Goal: Find specific page/section: Find specific page/section

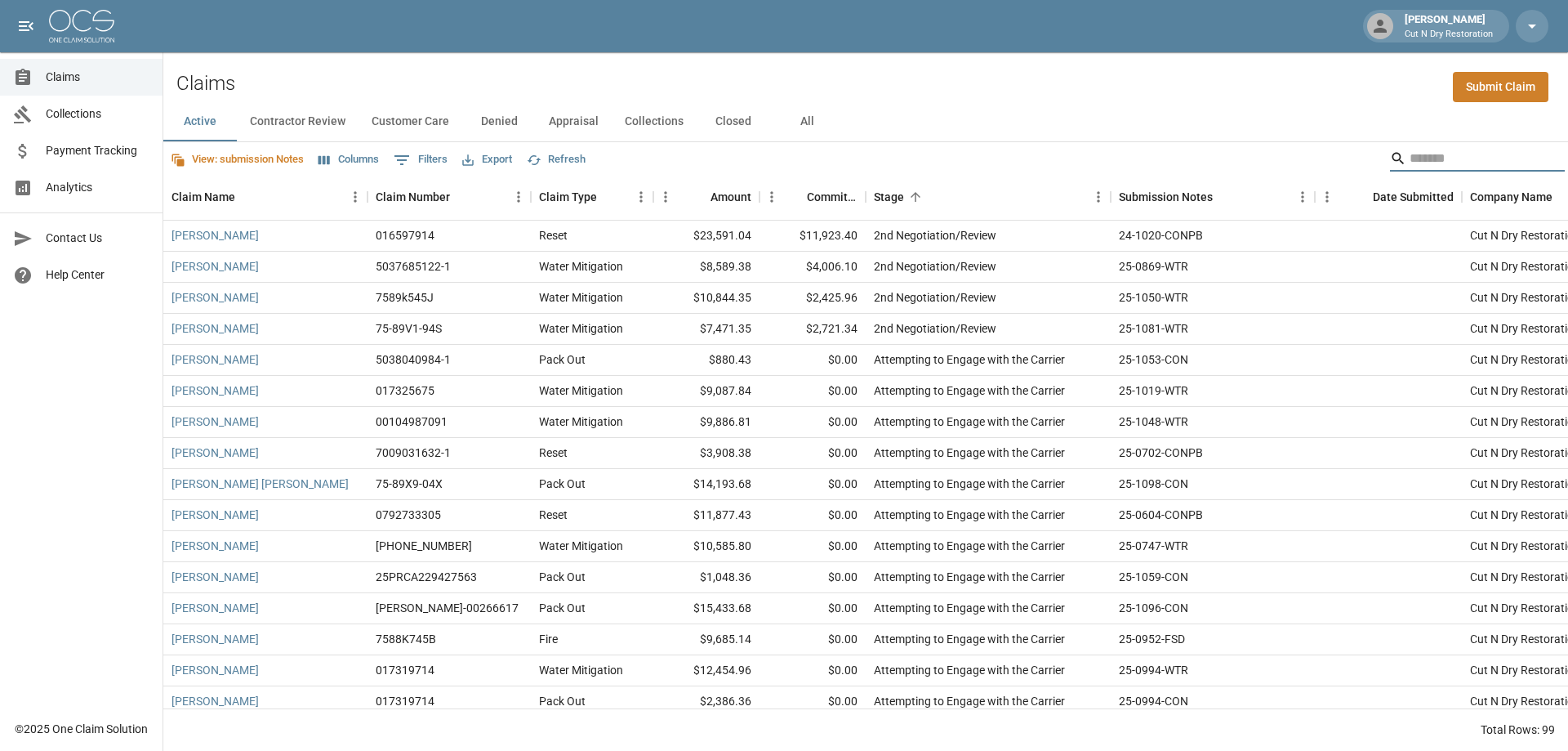
click at [1416, 153] on input "Search" at bounding box center [1475, 159] width 131 height 26
click at [795, 116] on button "All" at bounding box center [806, 121] width 73 height 39
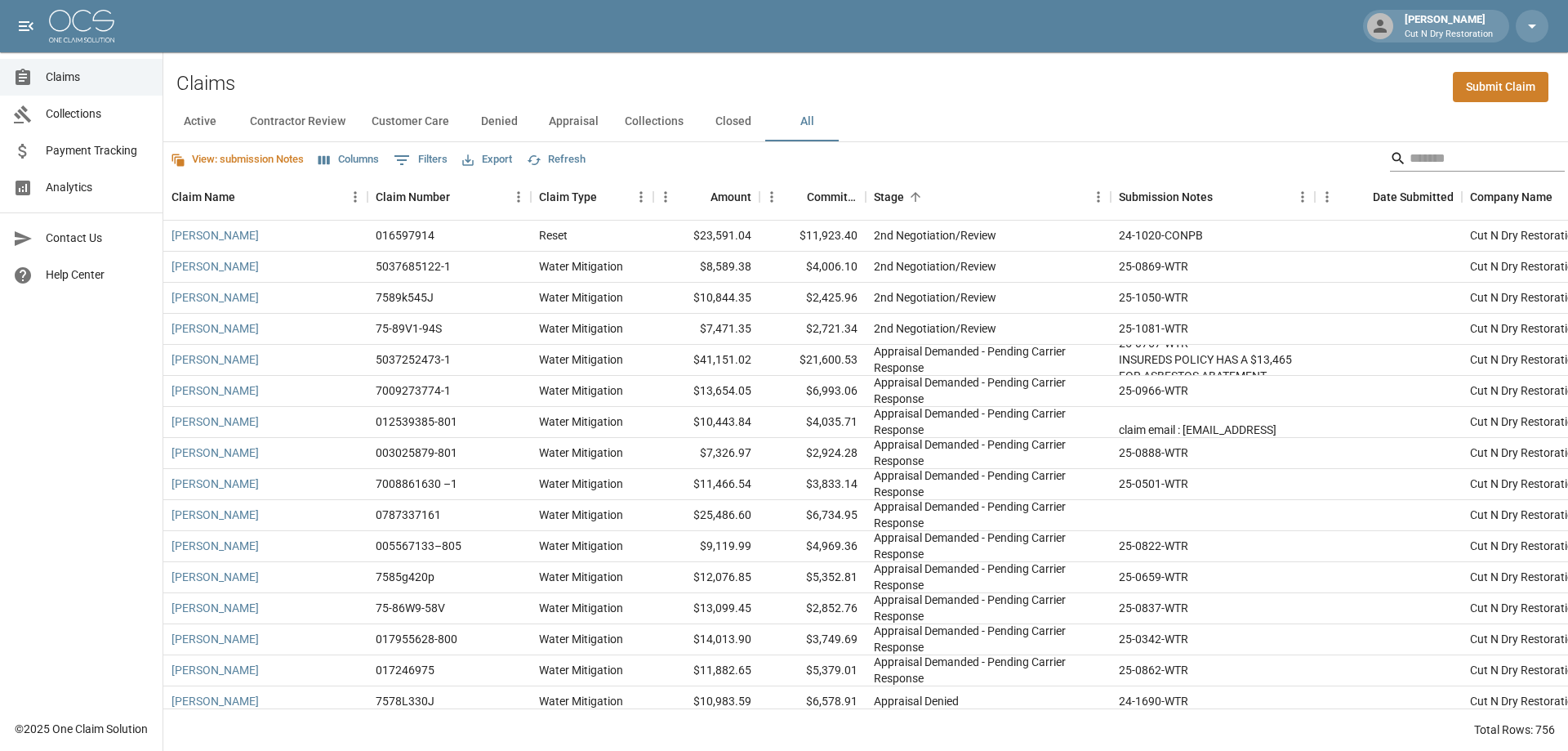
click at [1440, 166] on input "Search" at bounding box center [1475, 159] width 131 height 26
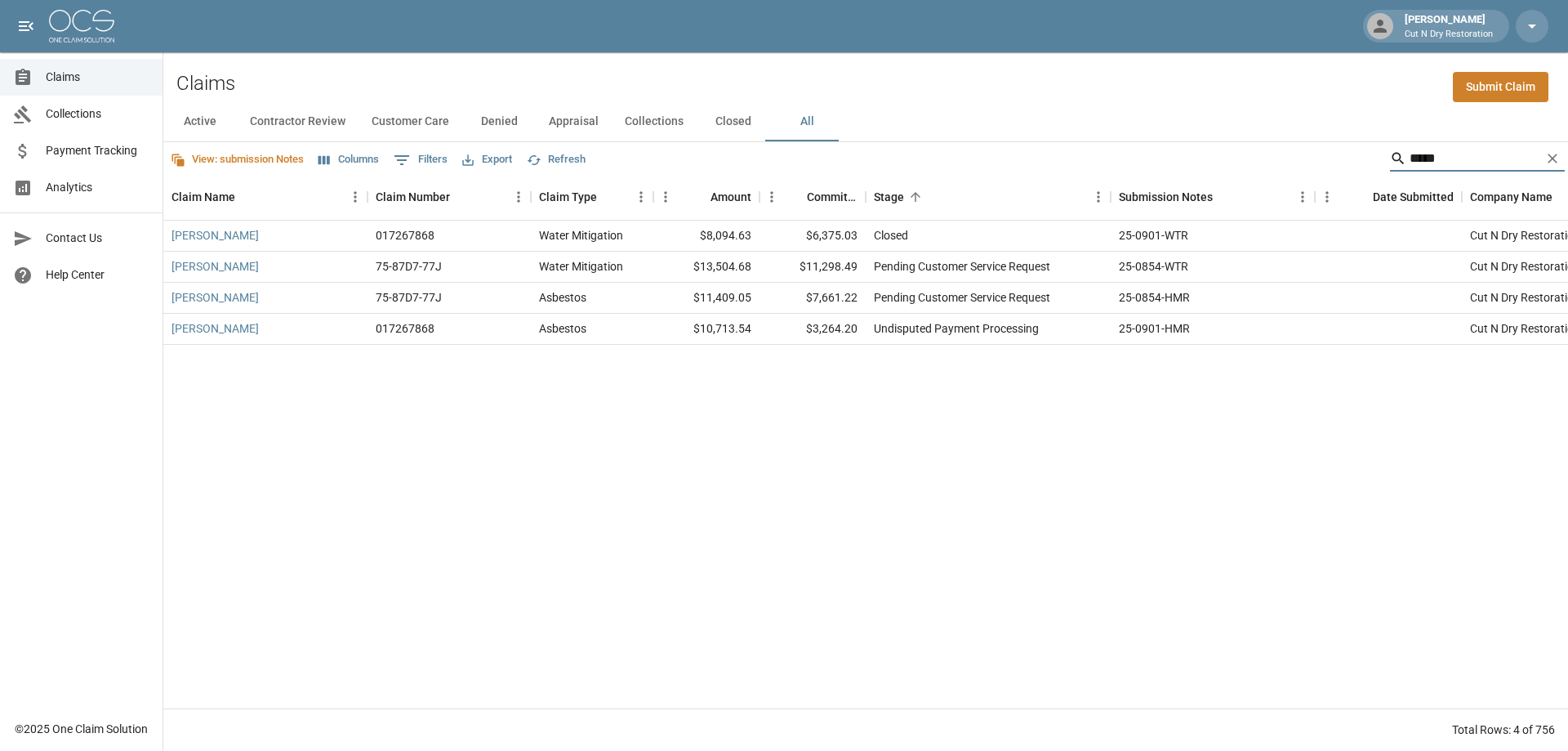
type input "*****"
click at [216, 275] on div "[PERSON_NAME]" at bounding box center [265, 267] width 204 height 31
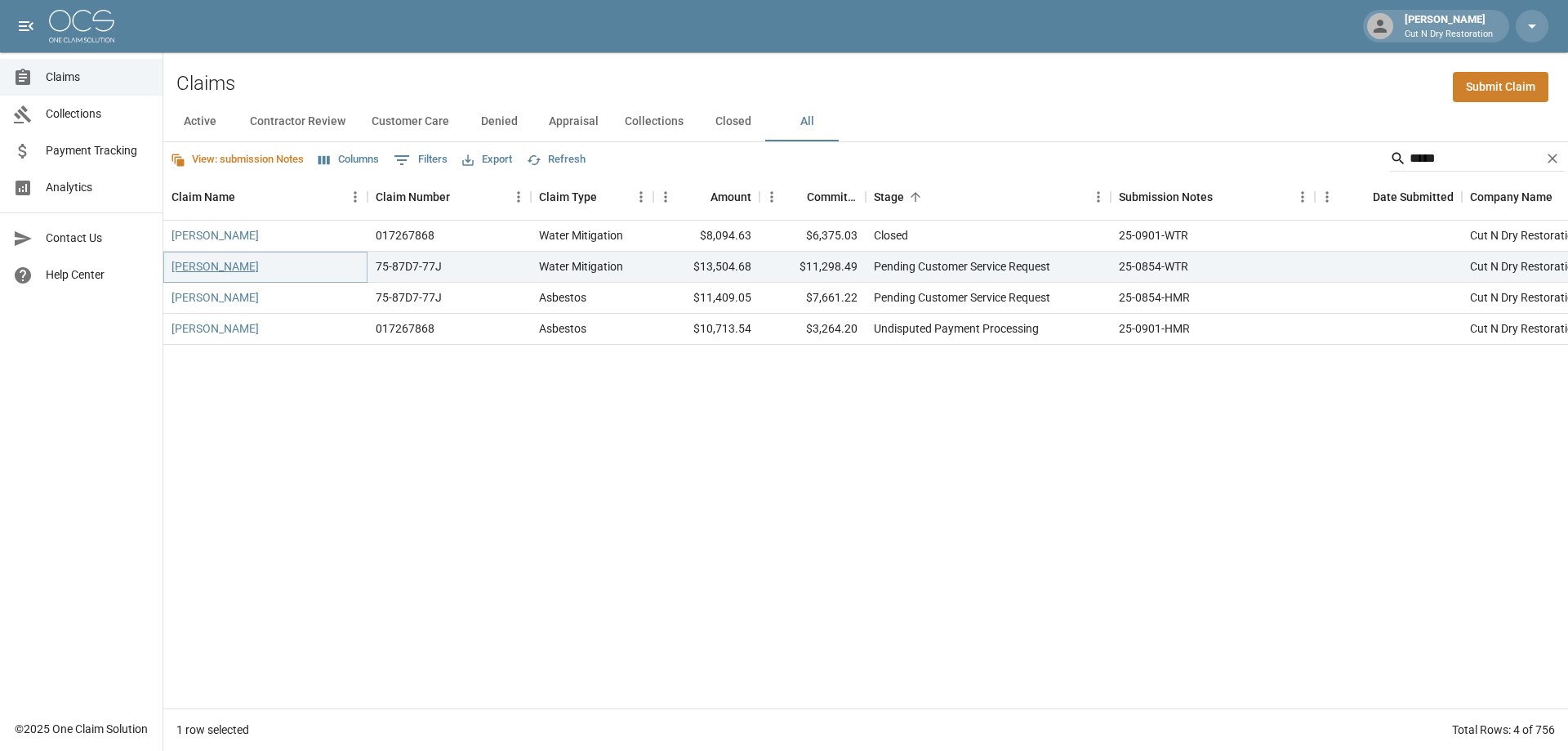
click at [216, 269] on link "[PERSON_NAME]" at bounding box center [215, 266] width 87 height 16
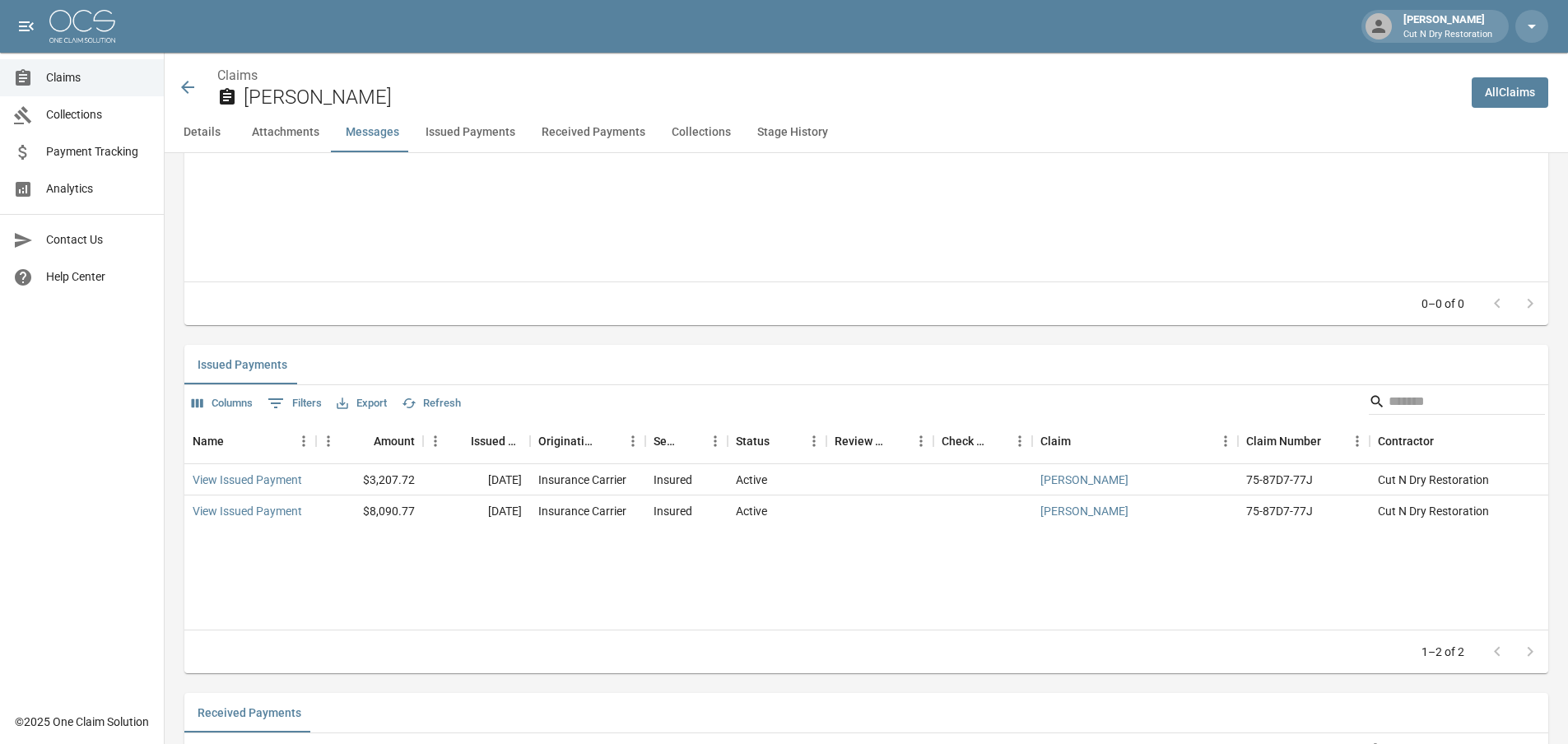
scroll to position [1564, 0]
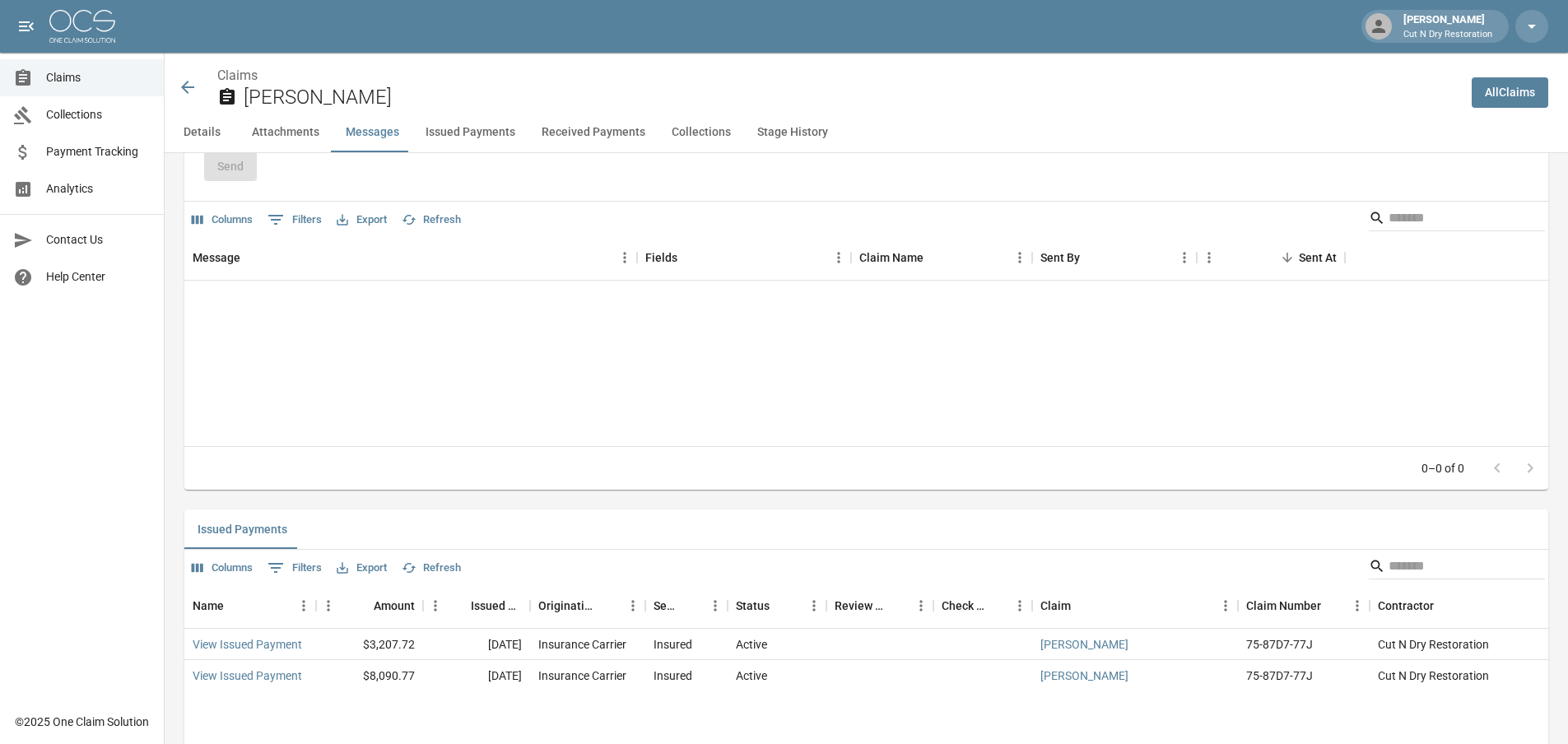
click at [195, 94] on icon at bounding box center [188, 87] width 20 height 20
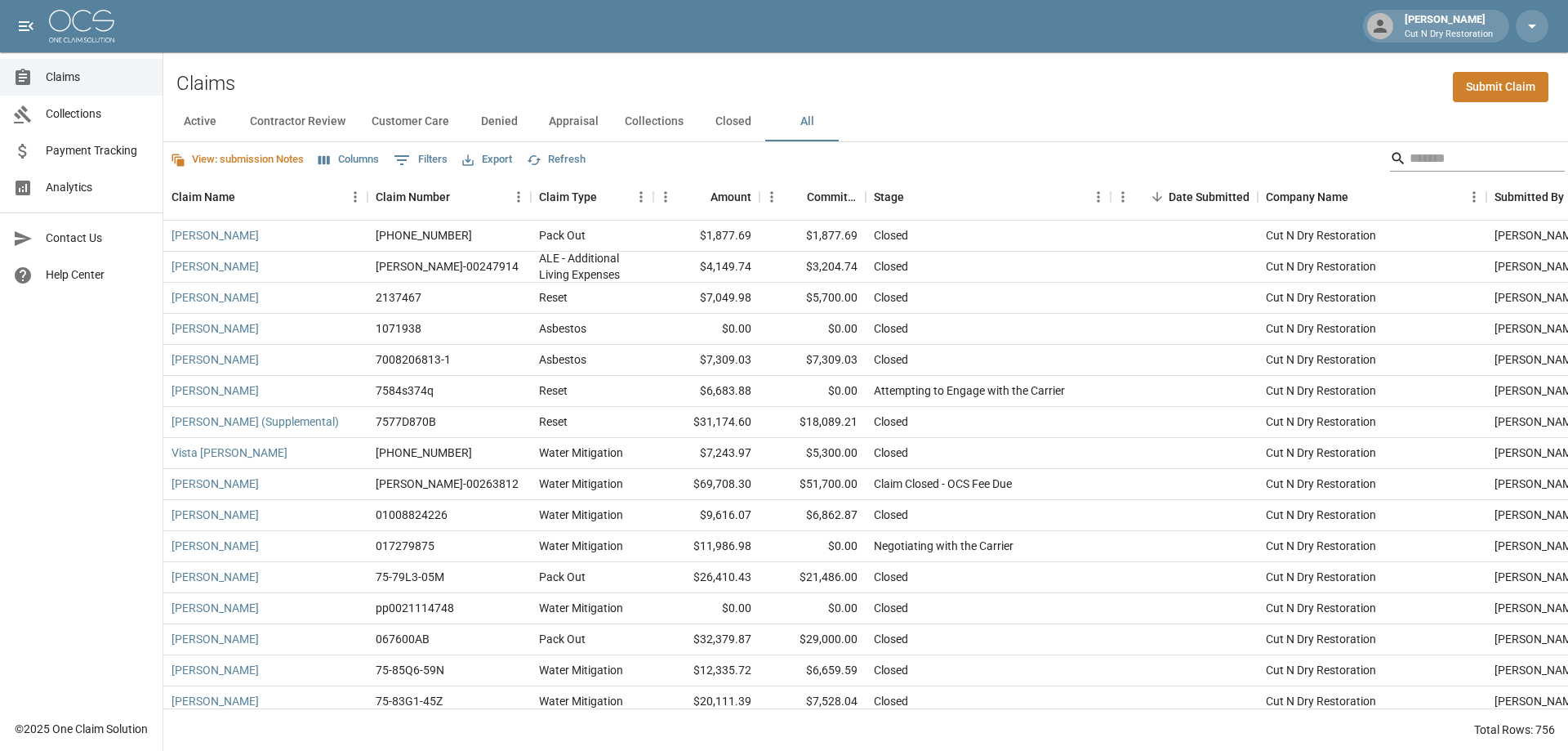
click at [1413, 156] on input "Search" at bounding box center [1475, 159] width 131 height 26
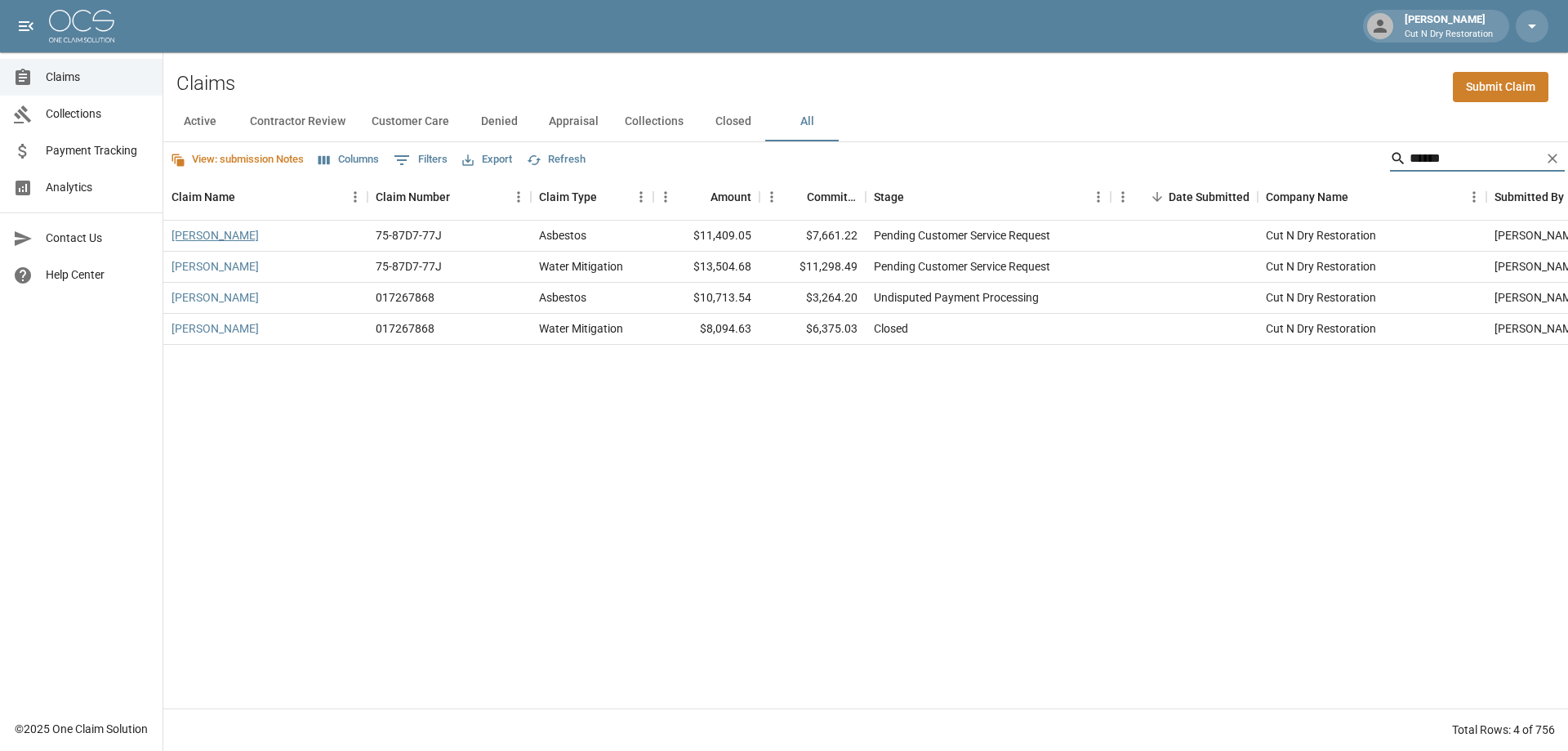
type input "******"
click at [234, 232] on link "[PERSON_NAME]" at bounding box center [215, 235] width 87 height 16
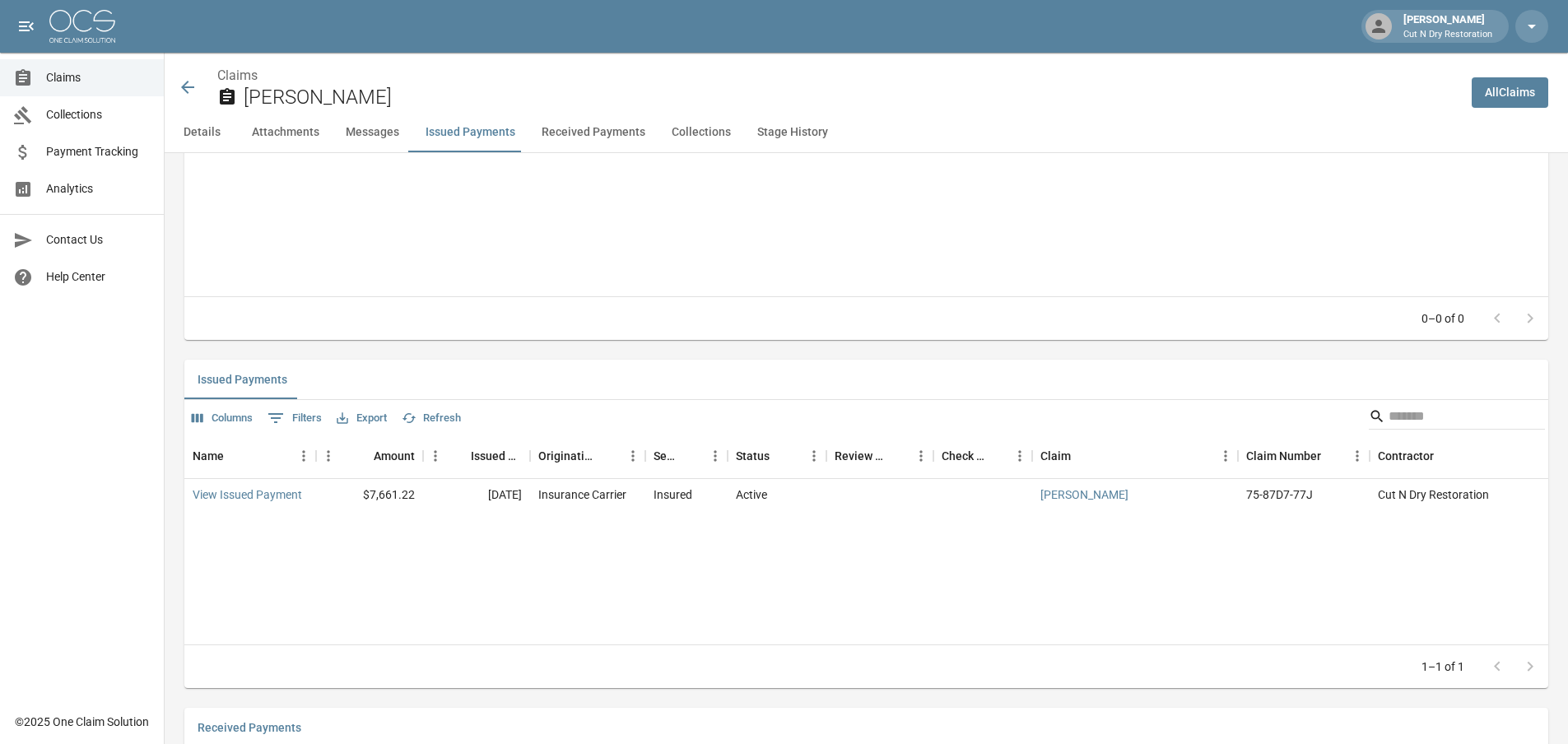
scroll to position [1976, 0]
